Goal: Find contact information: Find contact information

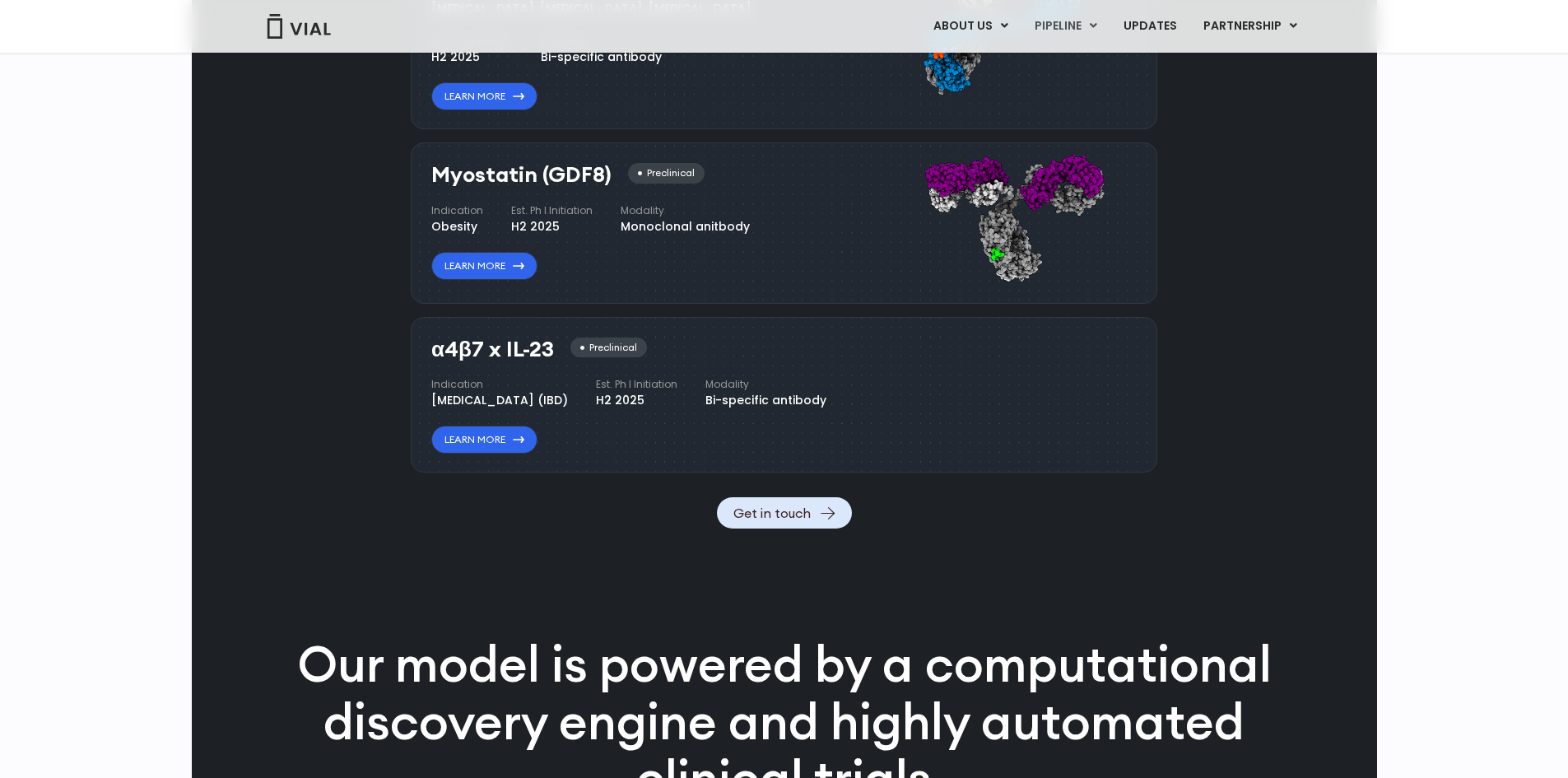
scroll to position [1793, 0]
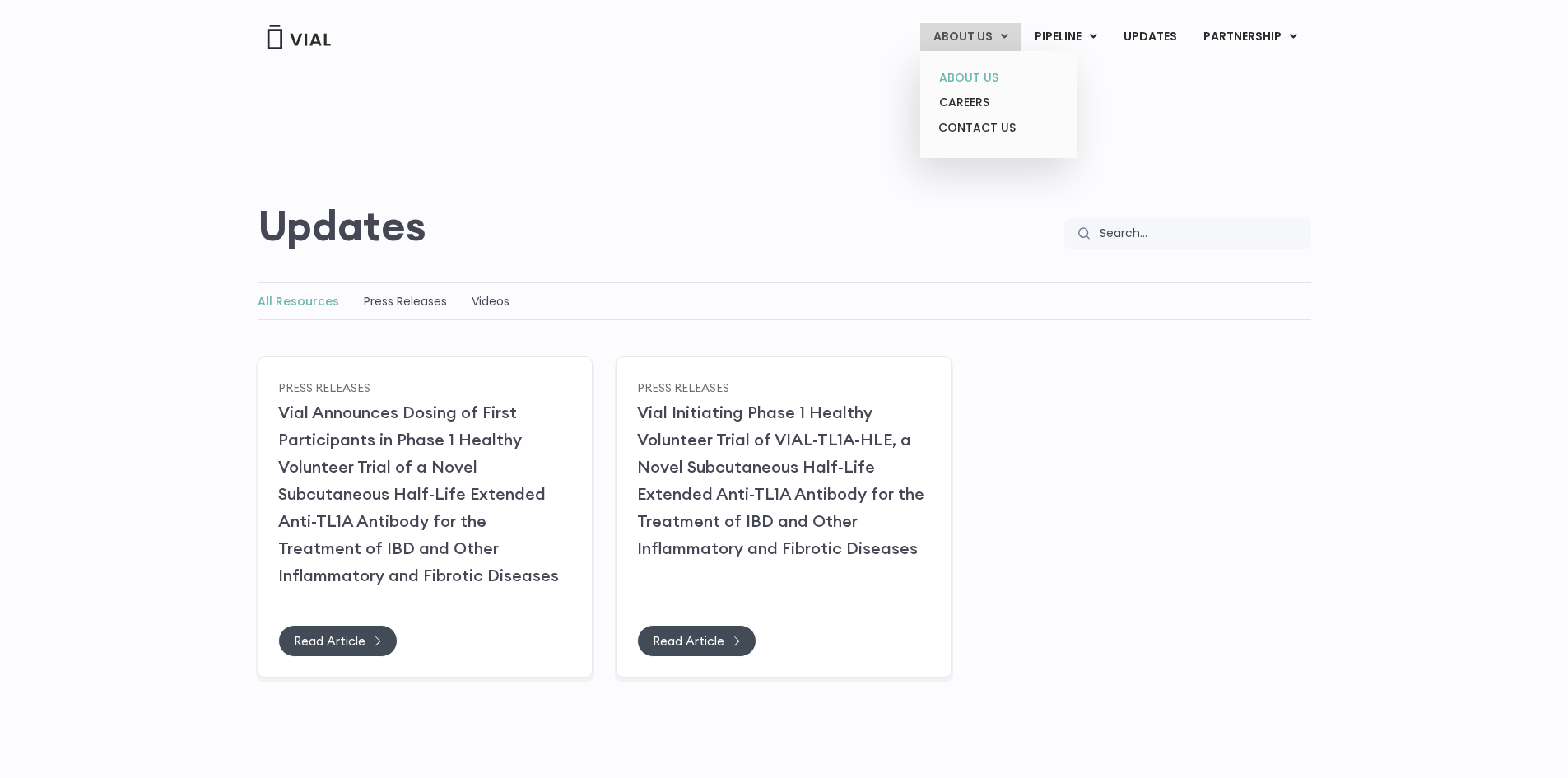
click at [992, 77] on link "ABOUT US" at bounding box center [997, 78] width 144 height 25
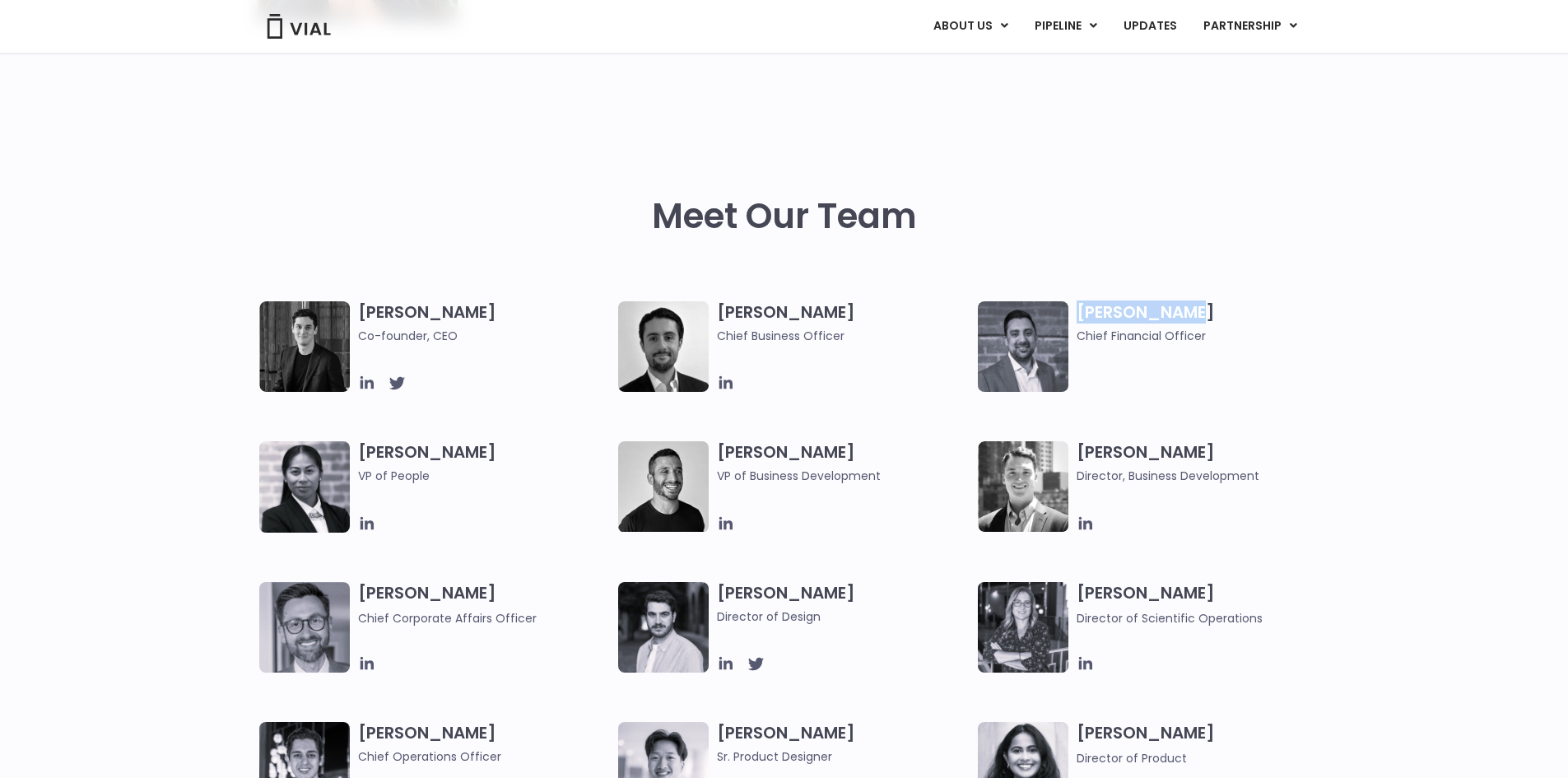
drag, startPoint x: 1192, startPoint y: 316, endPoint x: 1071, endPoint y: 315, distance: 121.0
click at [1071, 315] on div "Samir Meghji Chief Financial Officer" at bounding box center [1158, 347] width 360 height 91
copy div "Samir Meghji"
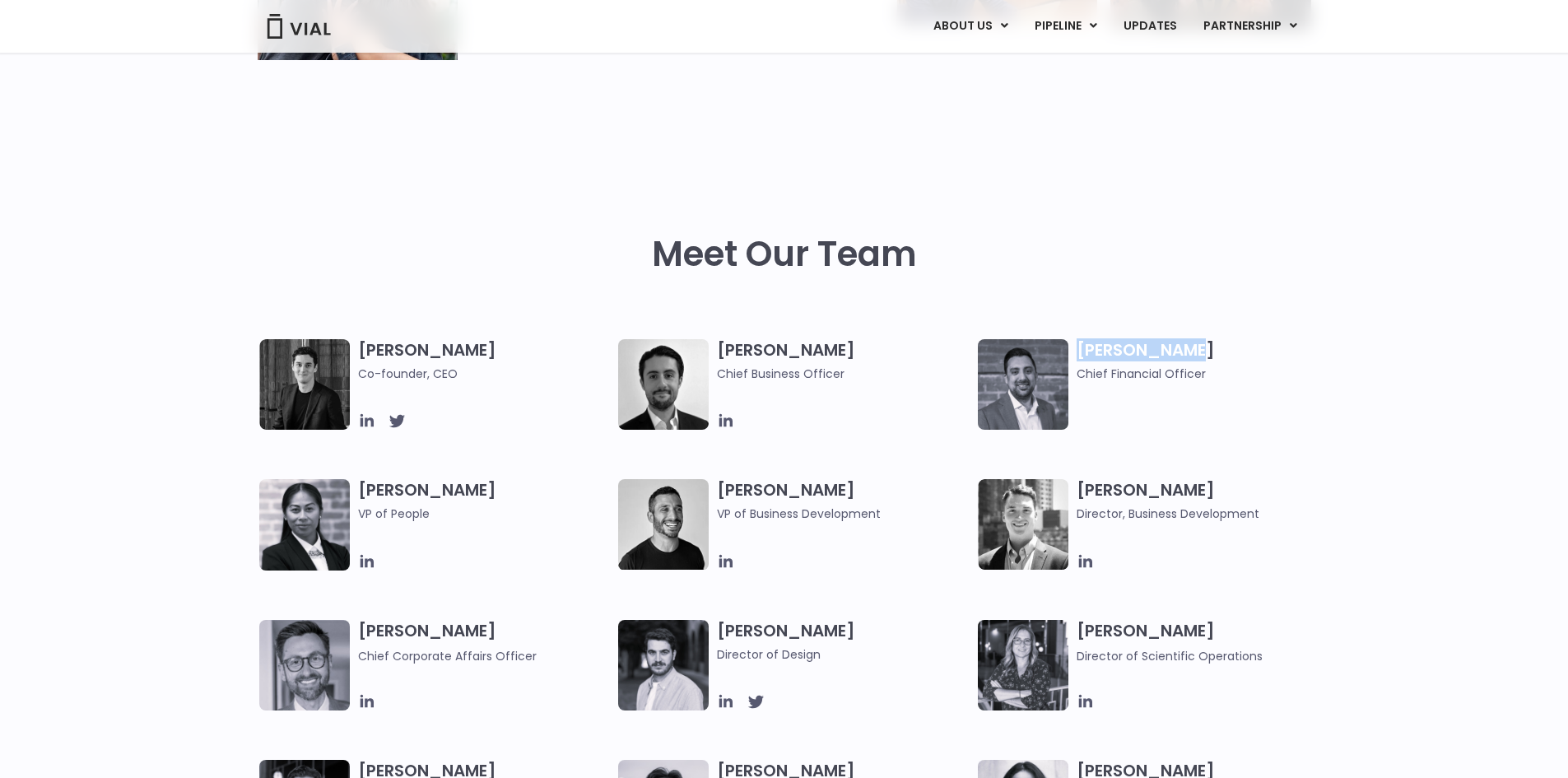
scroll to position [659, 0]
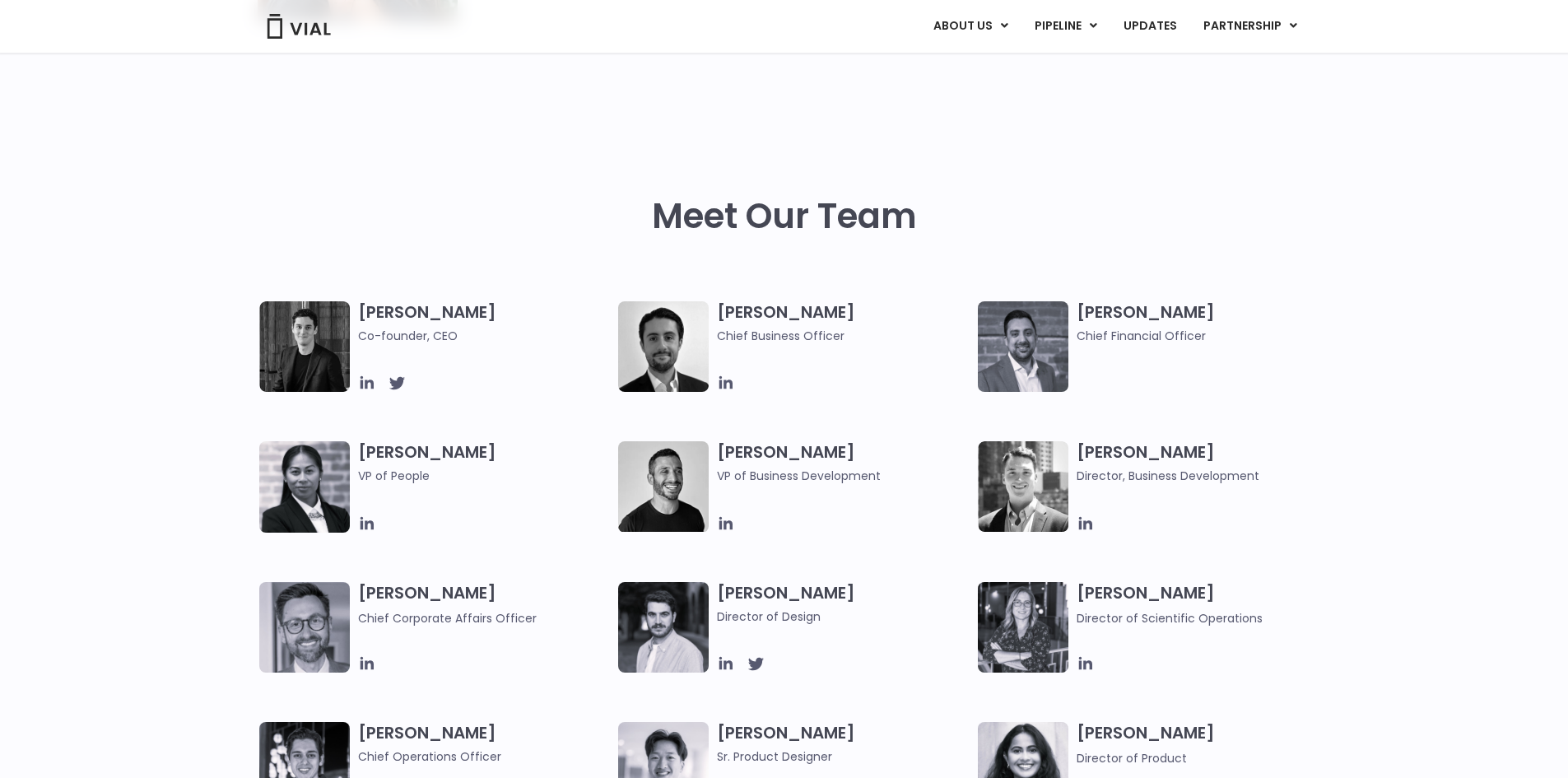
click at [408, 310] on h3 "Simon Burns Co-founder, CEO" at bounding box center [484, 323] width 253 height 44
click at [400, 382] on icon at bounding box center [396, 383] width 16 height 13
click at [361, 382] on icon at bounding box center [366, 382] width 13 height 13
